Goal: Task Accomplishment & Management: Manage account settings

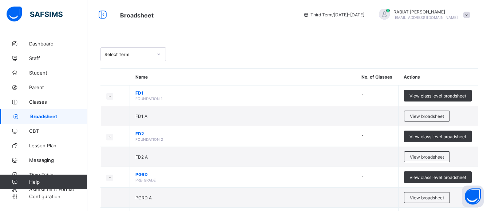
scroll to position [185, 0]
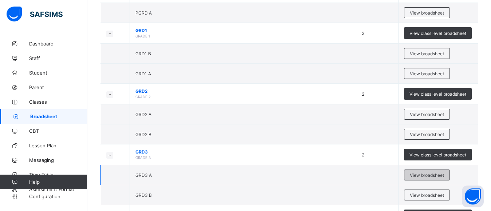
click at [441, 174] on span "View broadsheet" at bounding box center [427, 175] width 34 height 5
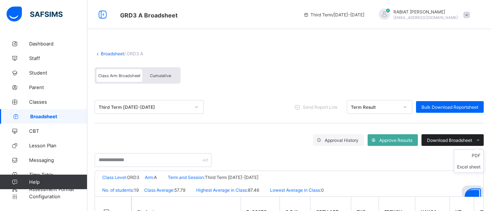
click at [455, 141] on span "Download Broadsheet" at bounding box center [449, 140] width 45 height 5
click at [457, 139] on span "Download Broadsheet" at bounding box center [449, 140] width 45 height 5
click at [481, 154] on li "PDF" at bounding box center [469, 155] width 29 height 11
click at [39, 101] on span "Classes" at bounding box center [58, 102] width 58 height 6
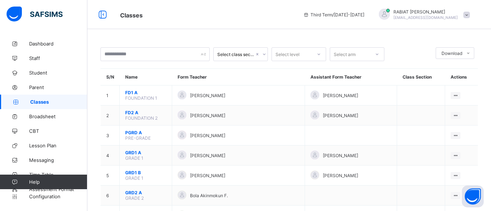
scroll to position [185, 0]
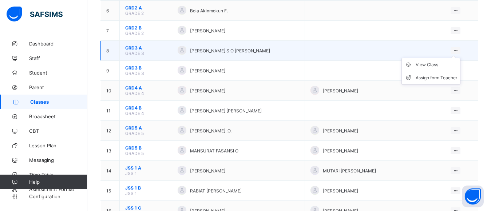
click at [457, 58] on ul "View Class Assign form Teacher" at bounding box center [431, 71] width 59 height 27
click at [439, 66] on div "View Class" at bounding box center [437, 64] width 42 height 7
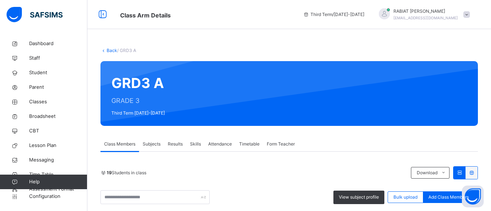
click at [176, 142] on span "Results" at bounding box center [175, 144] width 15 height 7
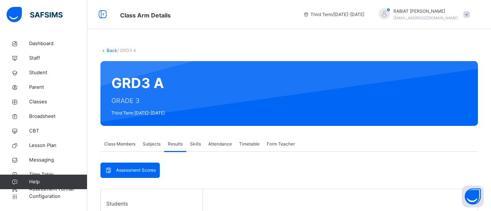
scroll to position [185, 0]
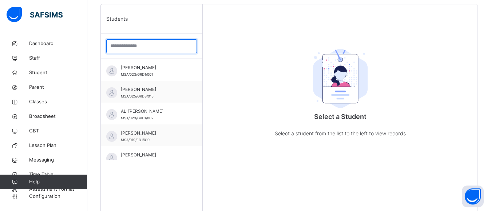
click at [111, 46] on input "search" at bounding box center [151, 46] width 91 height 14
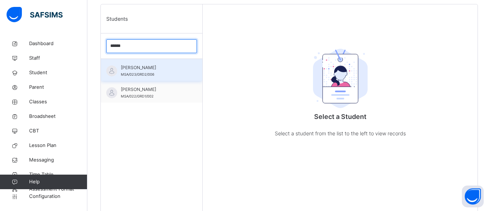
type input "******"
click at [142, 70] on span "[PERSON_NAME]" at bounding box center [153, 67] width 65 height 7
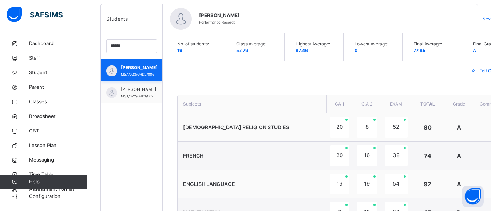
type textarea "**********"
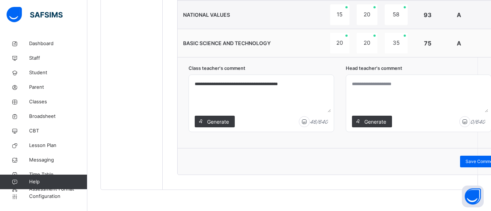
scroll to position [611, 0]
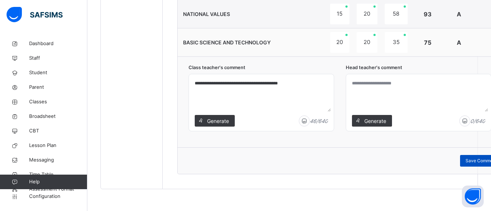
click at [474, 163] on span "Save Comment" at bounding box center [481, 161] width 31 height 7
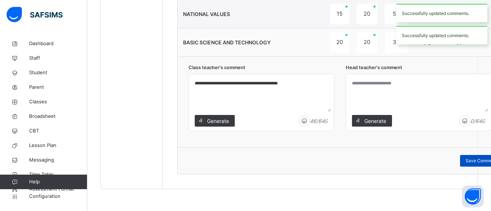
click at [473, 160] on span "Save Comment" at bounding box center [481, 161] width 31 height 7
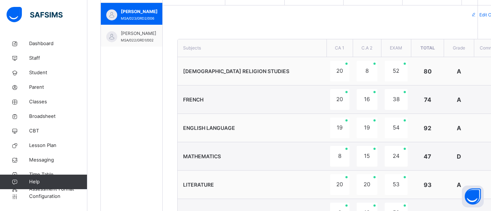
scroll to position [56, 0]
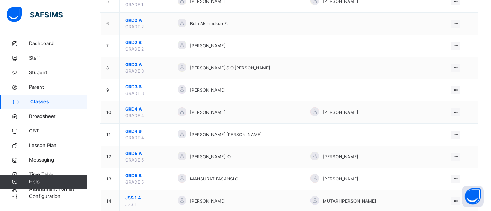
scroll to position [370, 0]
